Goal: Task Accomplishment & Management: Use online tool/utility

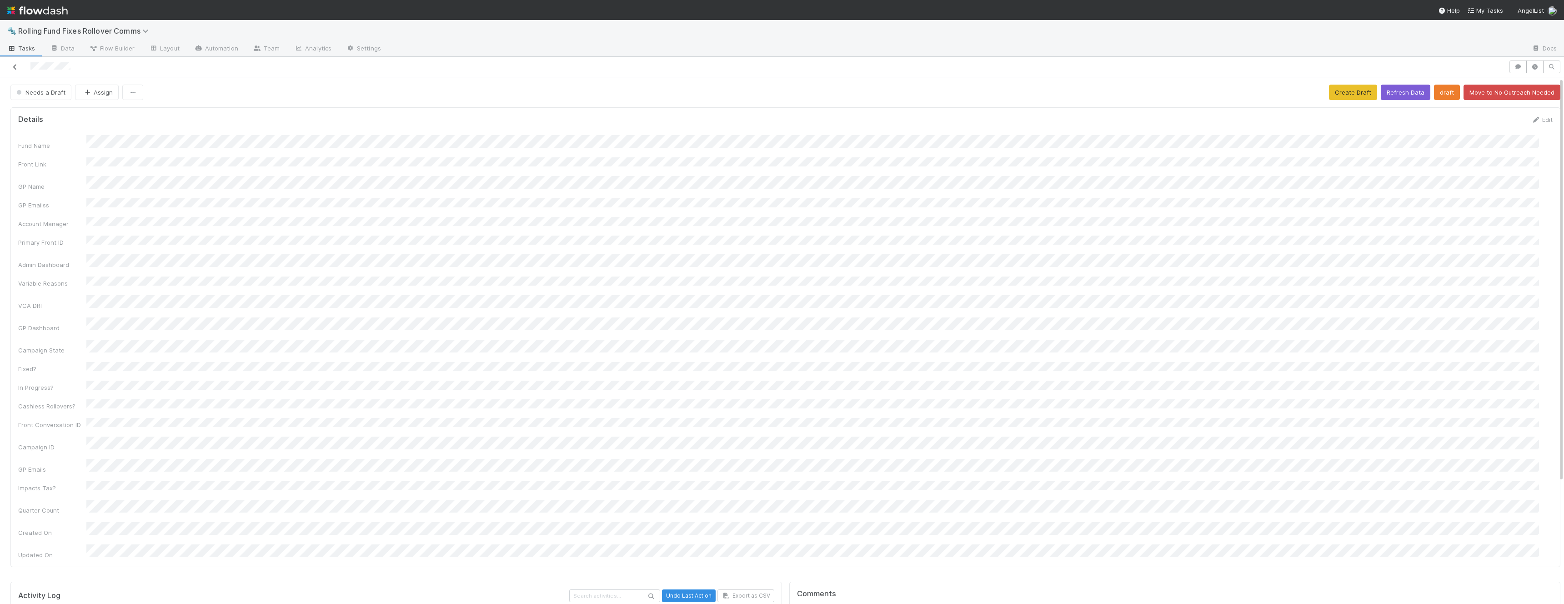
click at [18, 67] on icon at bounding box center [14, 67] width 9 height 6
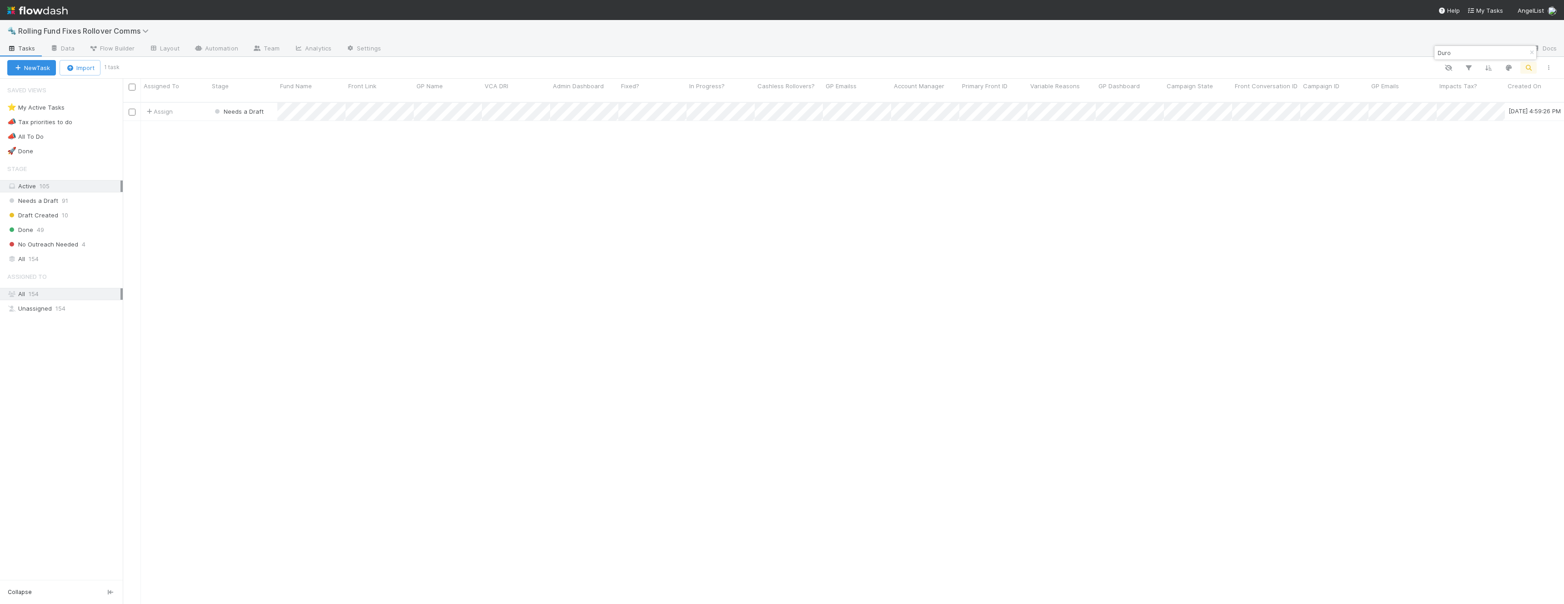
scroll to position [502, 1434]
click at [1469, 54] on input "Duro" at bounding box center [1480, 52] width 91 height 11
type input "executive"
click at [201, 105] on div "Assign" at bounding box center [175, 112] width 68 height 18
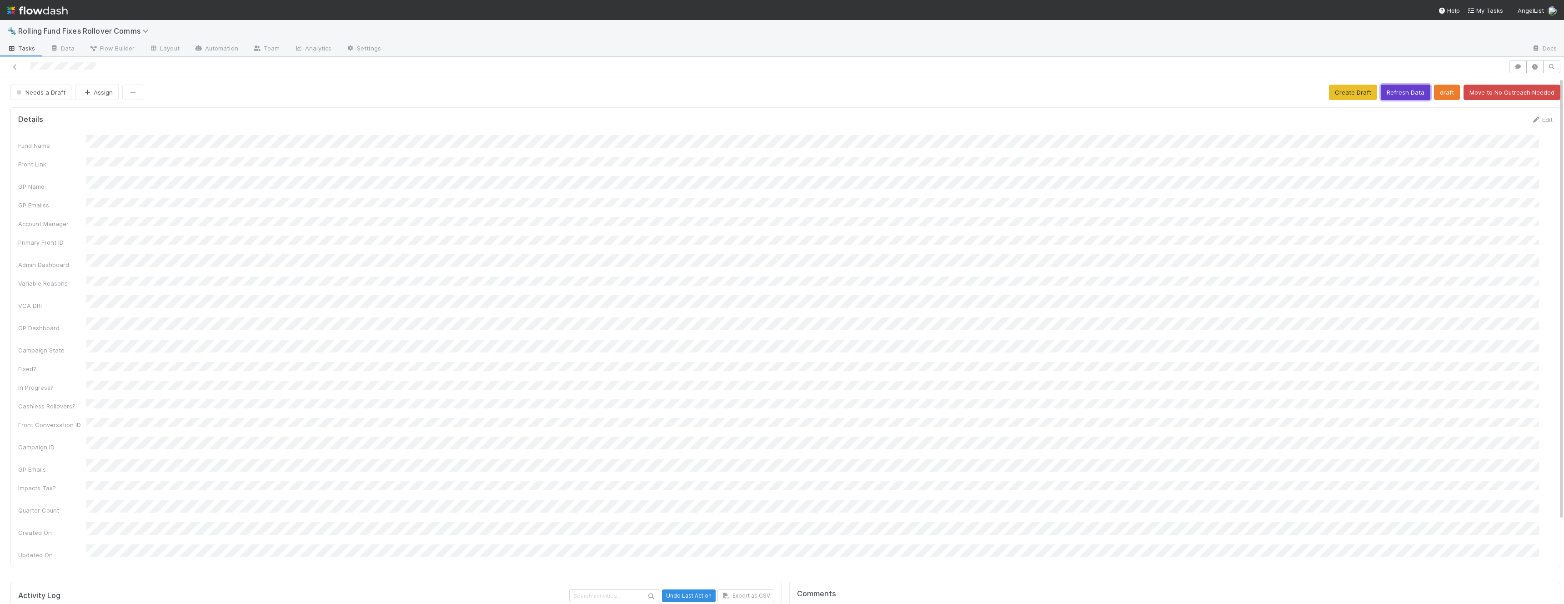
click at [1391, 95] on button "Refresh Data" at bounding box center [1405, 92] width 50 height 15
